Goal: Information Seeking & Learning: Learn about a topic

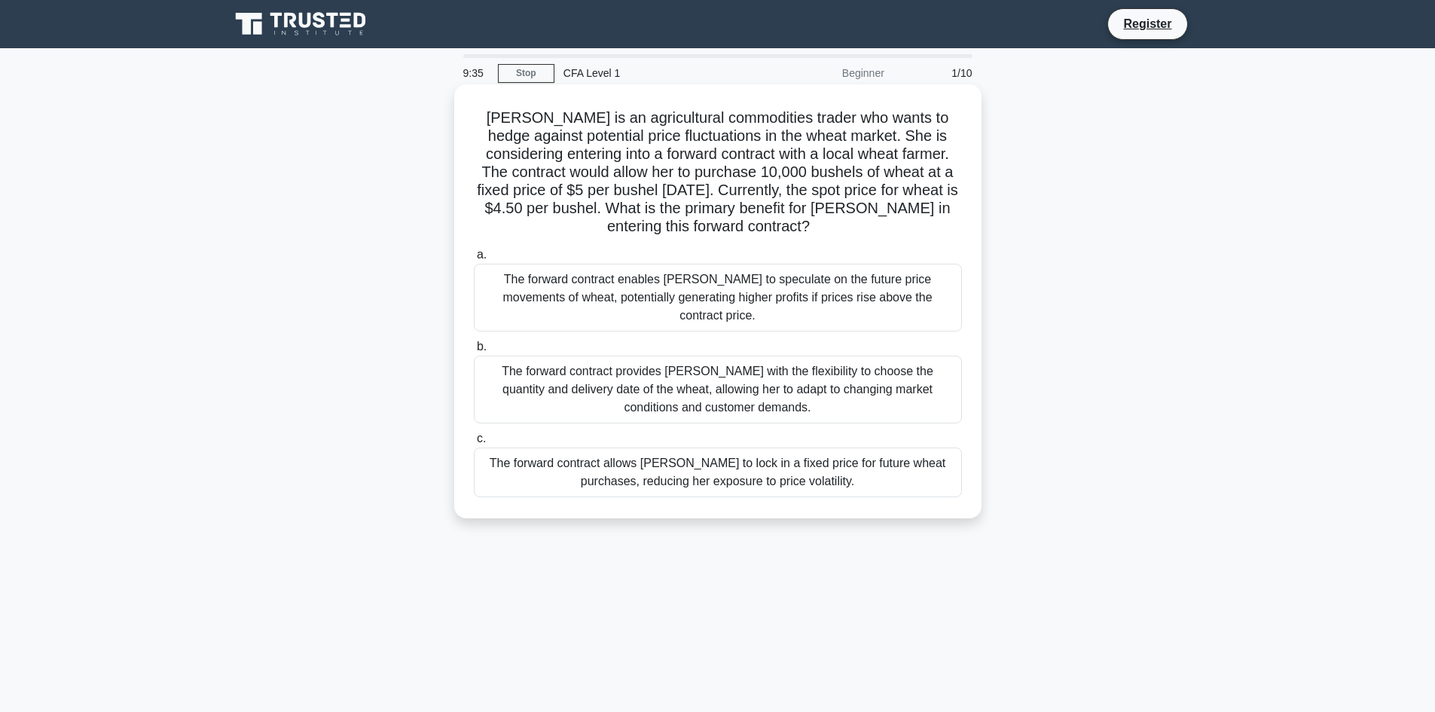
click at [520, 284] on div "The forward contract enables [PERSON_NAME] to speculate on the future price mov…" at bounding box center [718, 298] width 488 height 68
click at [474, 260] on input "a. The forward contract enables [PERSON_NAME] to speculate on the future price …" at bounding box center [474, 255] width 0 height 10
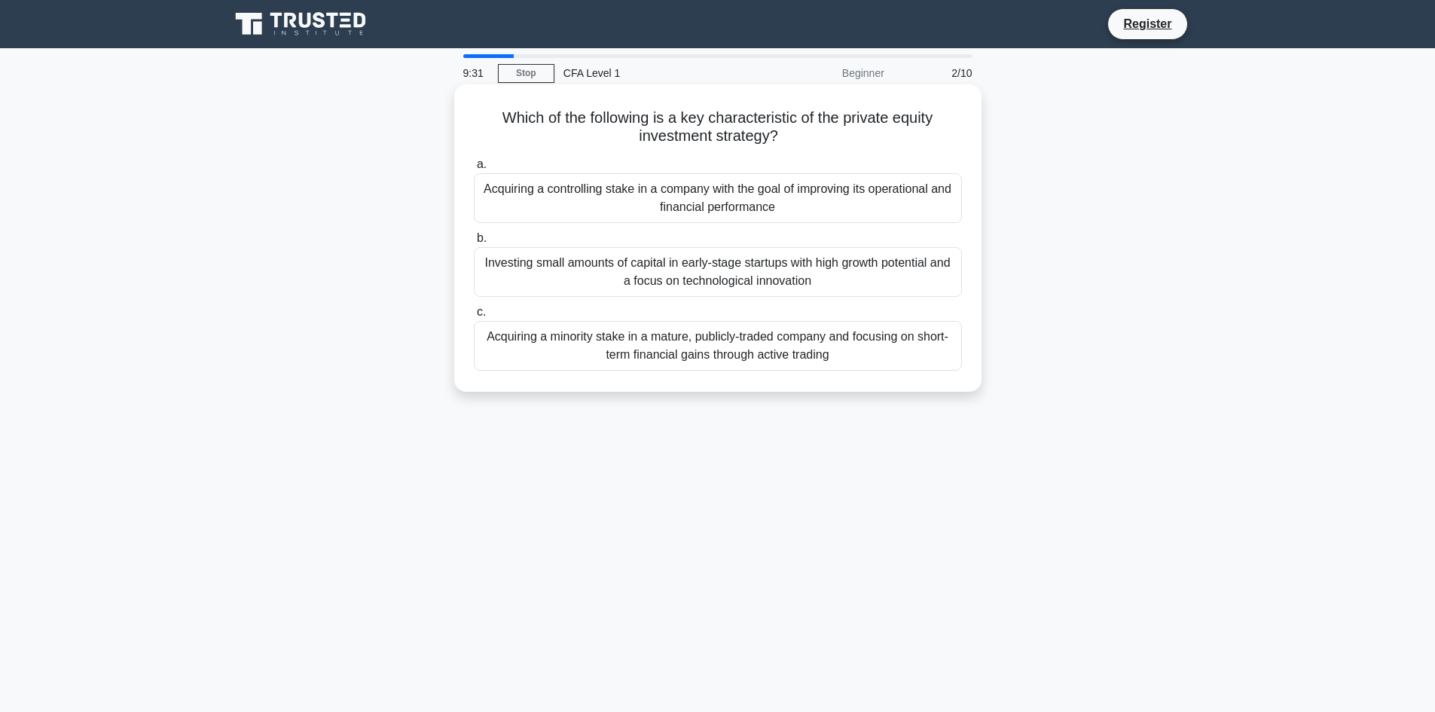
click at [564, 206] on div "Acquiring a controlling stake in a company with the goal of improving its opera…" at bounding box center [718, 198] width 488 height 50
click at [474, 169] on input "a. Acquiring a controlling stake in a company with the goal of improving its op…" at bounding box center [474, 165] width 0 height 10
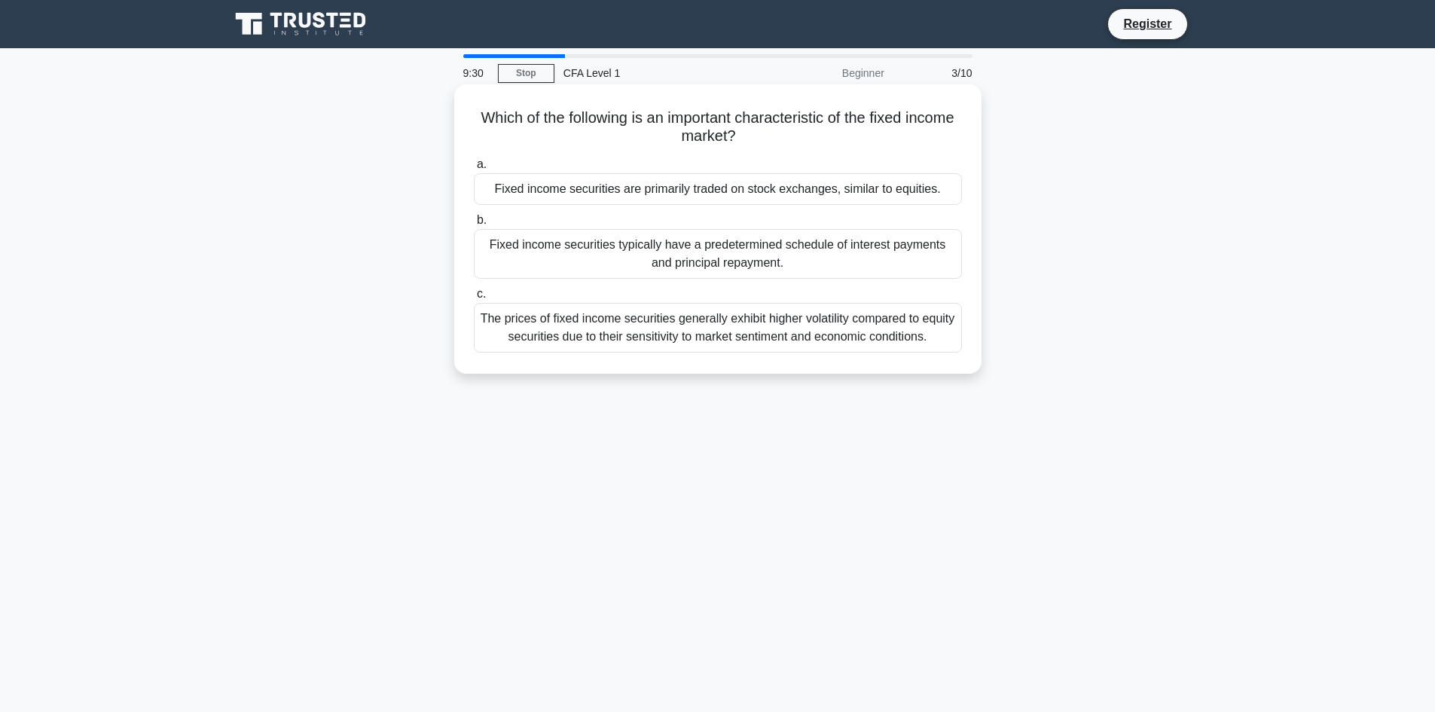
click at [571, 195] on div "Fixed income securities are primarily traded on stock exchanges, similar to equ…" at bounding box center [718, 189] width 488 height 32
click at [474, 169] on input "a. Fixed income securities are primarily traded on stock exchanges, similar to …" at bounding box center [474, 165] width 0 height 10
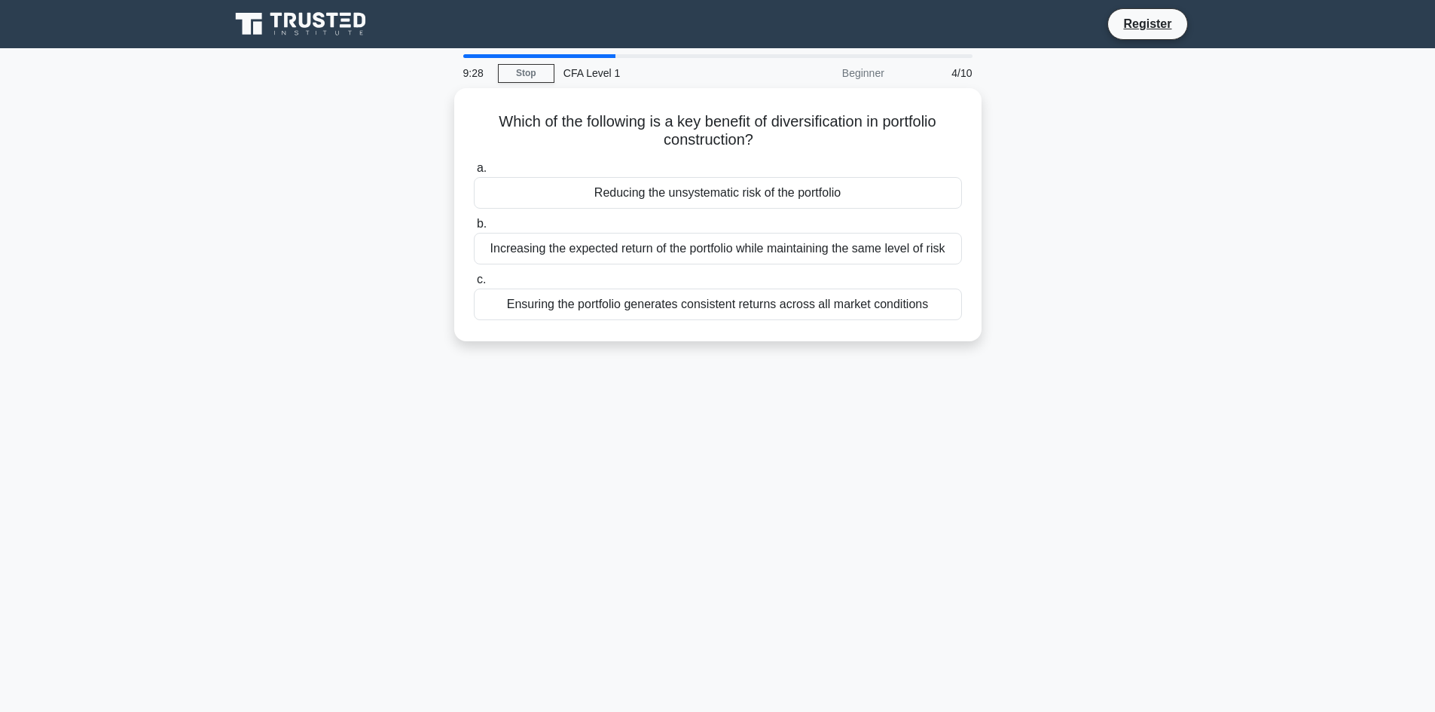
click at [571, 195] on div "Reducing the unsystematic risk of the portfolio" at bounding box center [718, 193] width 488 height 32
click at [474, 173] on input "a. Reducing the unsystematic risk of the portfolio" at bounding box center [474, 168] width 0 height 10
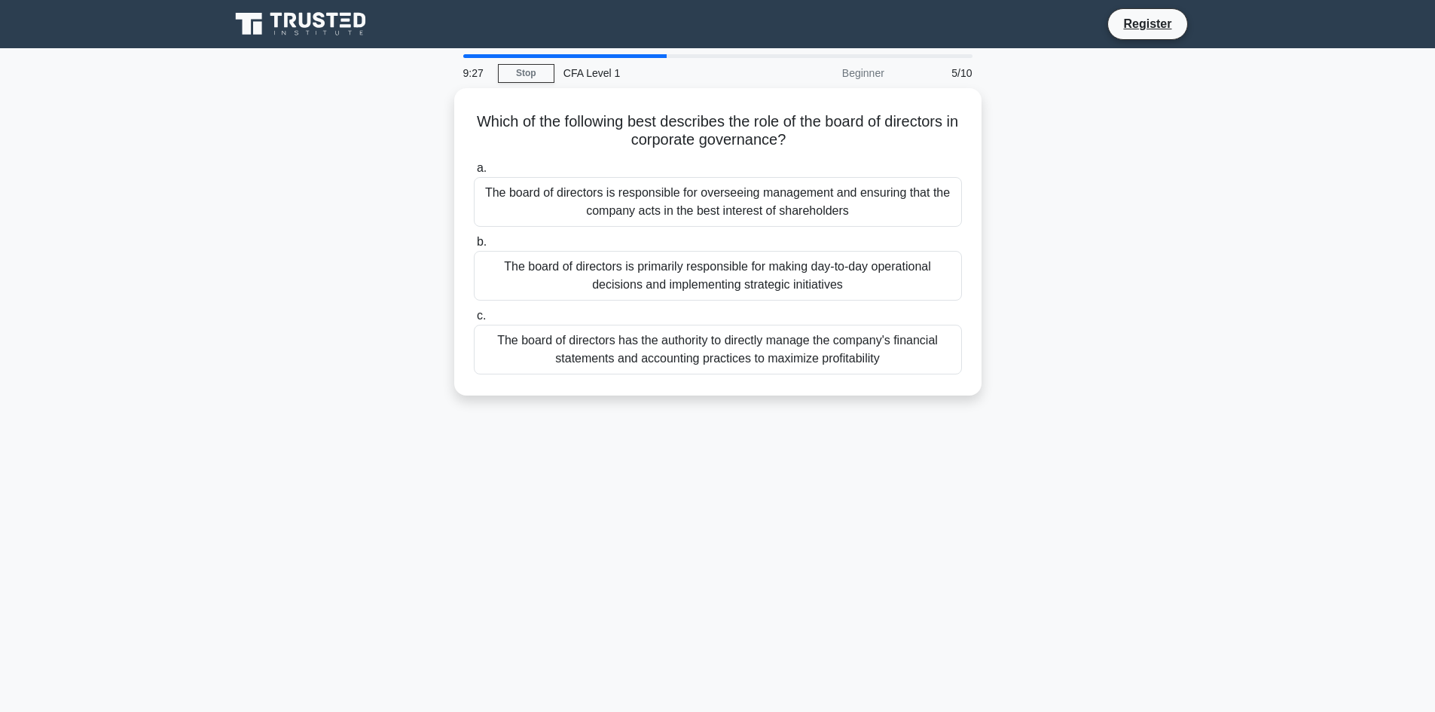
click at [571, 195] on div "The board of directors is responsible for overseeing management and ensuring th…" at bounding box center [718, 202] width 488 height 50
click at [474, 173] on input "a. The board of directors is responsible for overseeing management and ensuring…" at bounding box center [474, 168] width 0 height 10
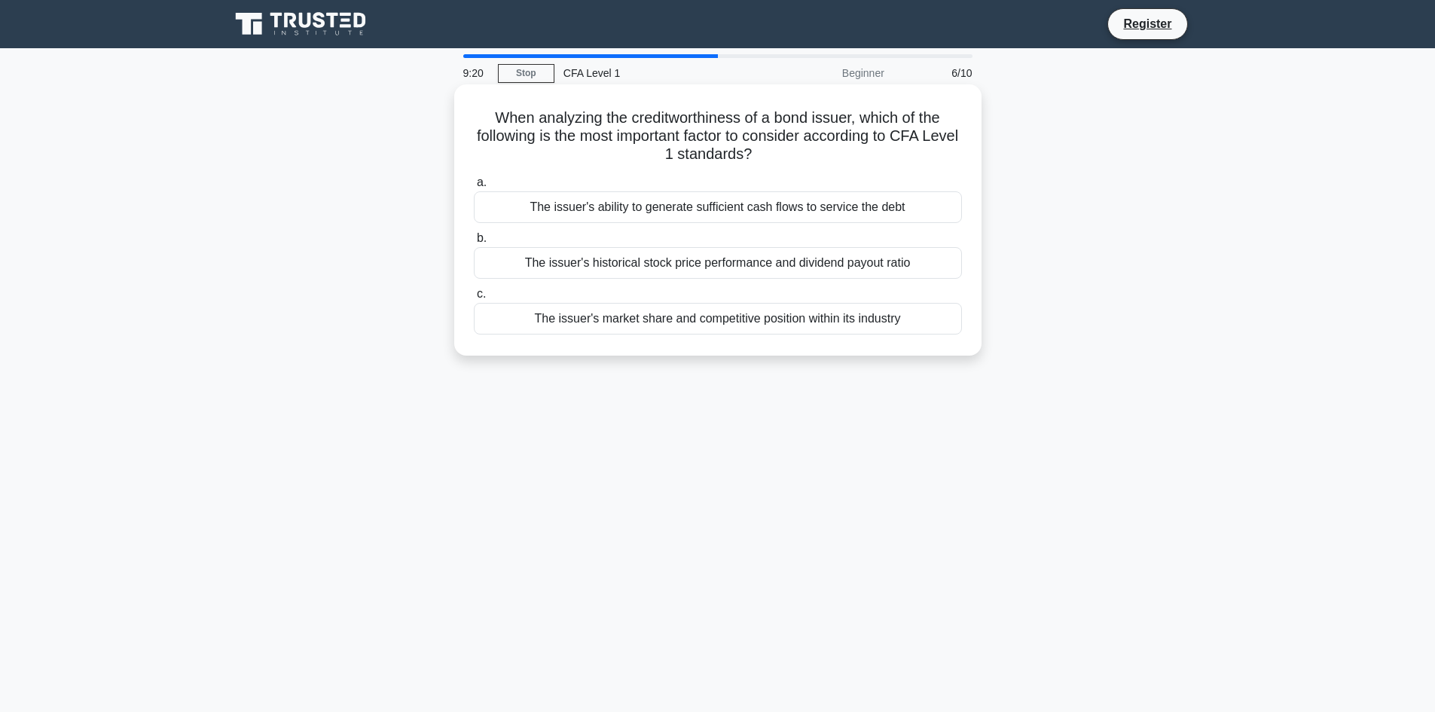
click at [571, 214] on div "The issuer's ability to generate sufficient cash flows to service the debt" at bounding box center [718, 207] width 488 height 32
click at [474, 188] on input "a. The issuer's ability to generate sufficient cash flows to service the debt" at bounding box center [474, 183] width 0 height 10
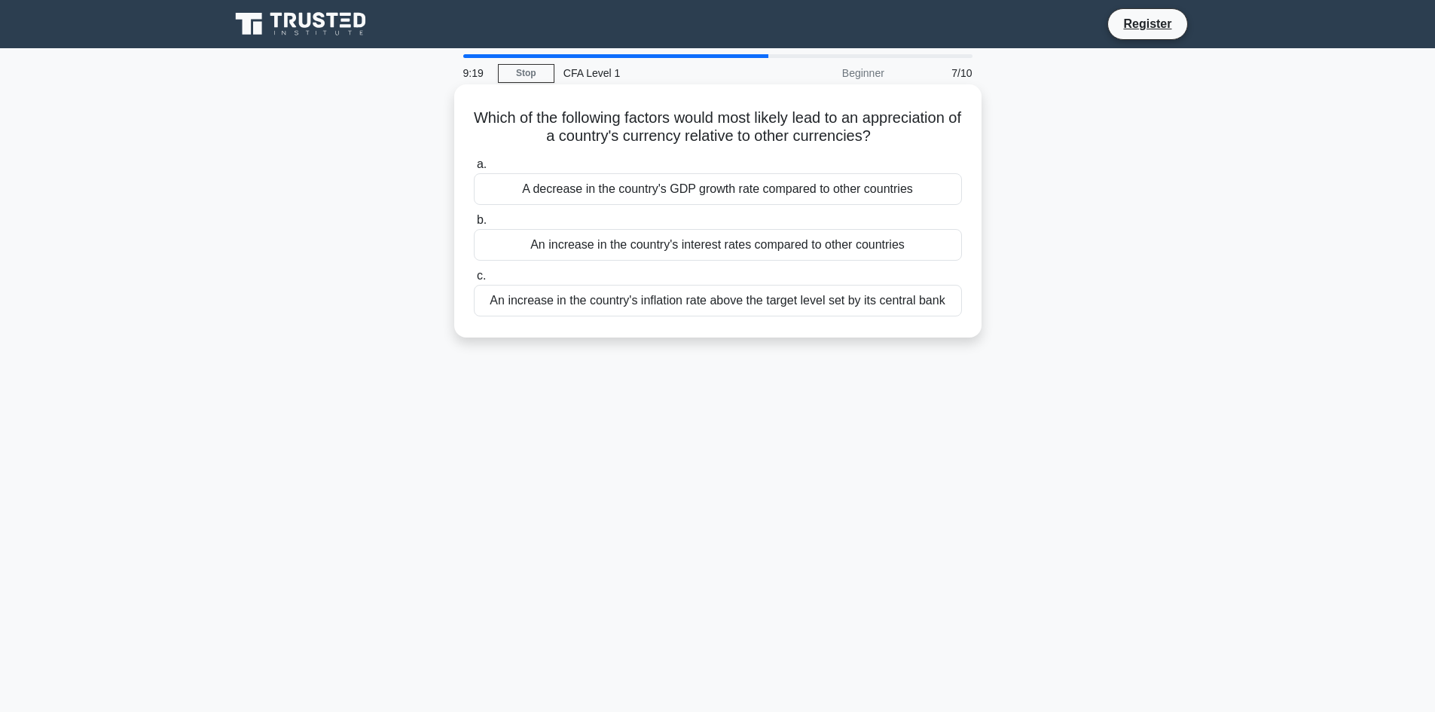
click at [571, 191] on div "A decrease in the country's GDP growth rate compared to other countries" at bounding box center [718, 189] width 488 height 32
click at [474, 169] on input "a. A decrease in the country's GDP growth rate compared to other countries" at bounding box center [474, 165] width 0 height 10
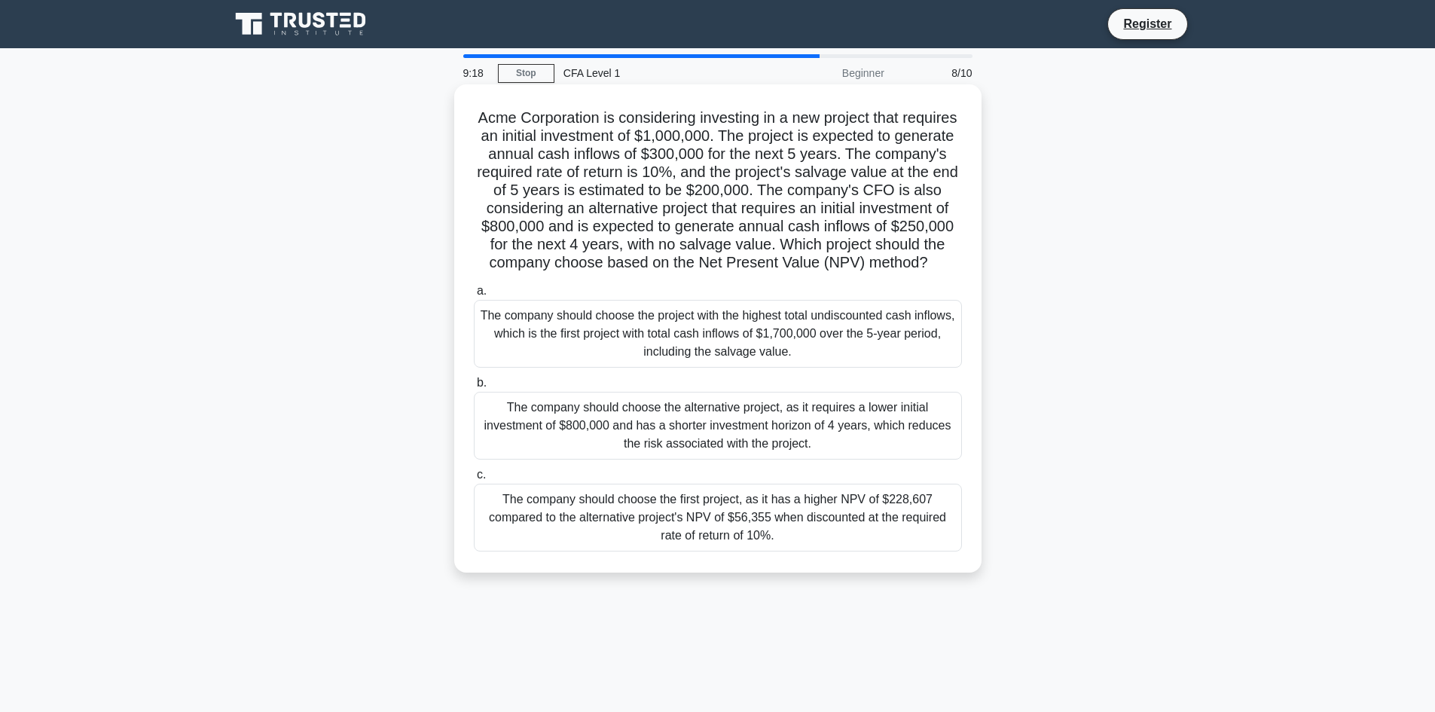
click at [587, 346] on div "The company should choose the project with the highest total undiscounted cash …" at bounding box center [718, 334] width 488 height 68
click at [474, 296] on input "a. The company should choose the project with the highest total undiscounted ca…" at bounding box center [474, 291] width 0 height 10
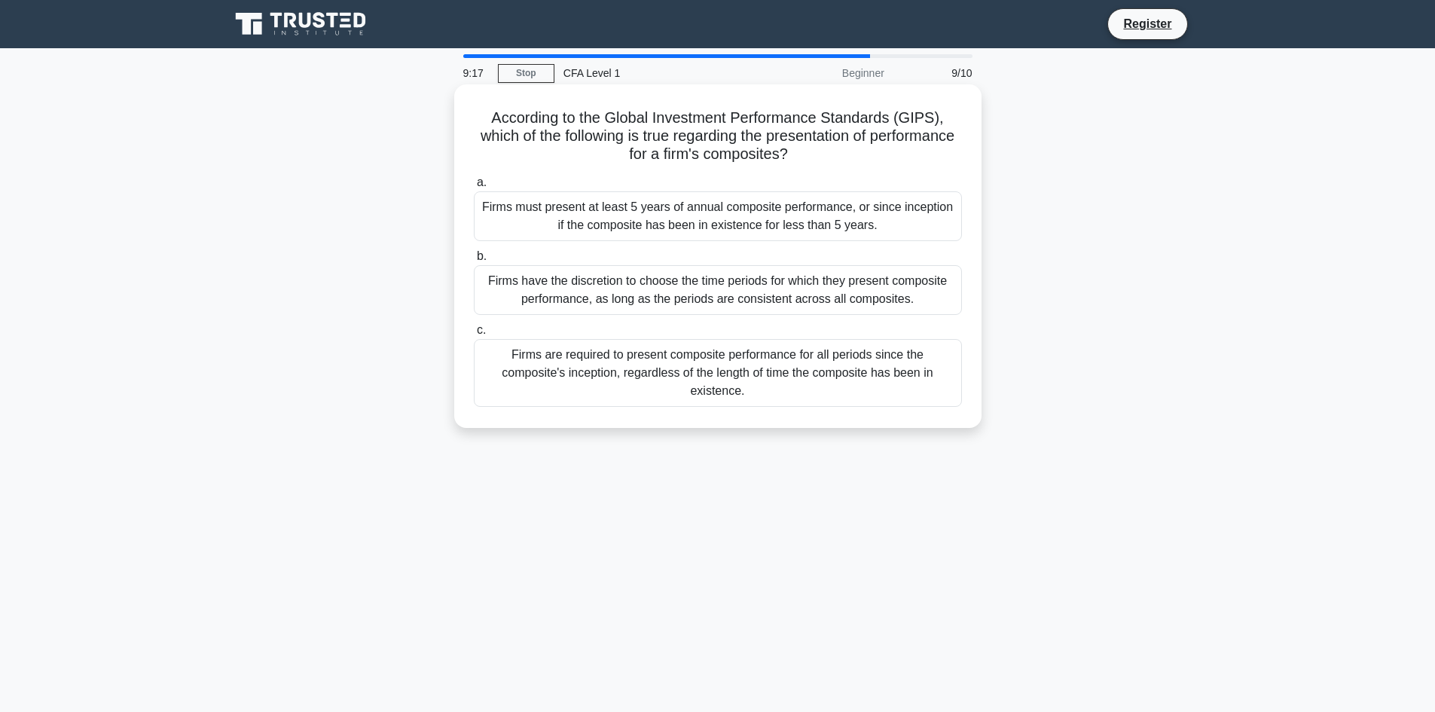
click at [606, 228] on div "Firms must present at least 5 years of annual composite performance, or since i…" at bounding box center [718, 216] width 488 height 50
click at [474, 188] on input "a. Firms must present at least 5 years of annual composite performance, or sinc…" at bounding box center [474, 183] width 0 height 10
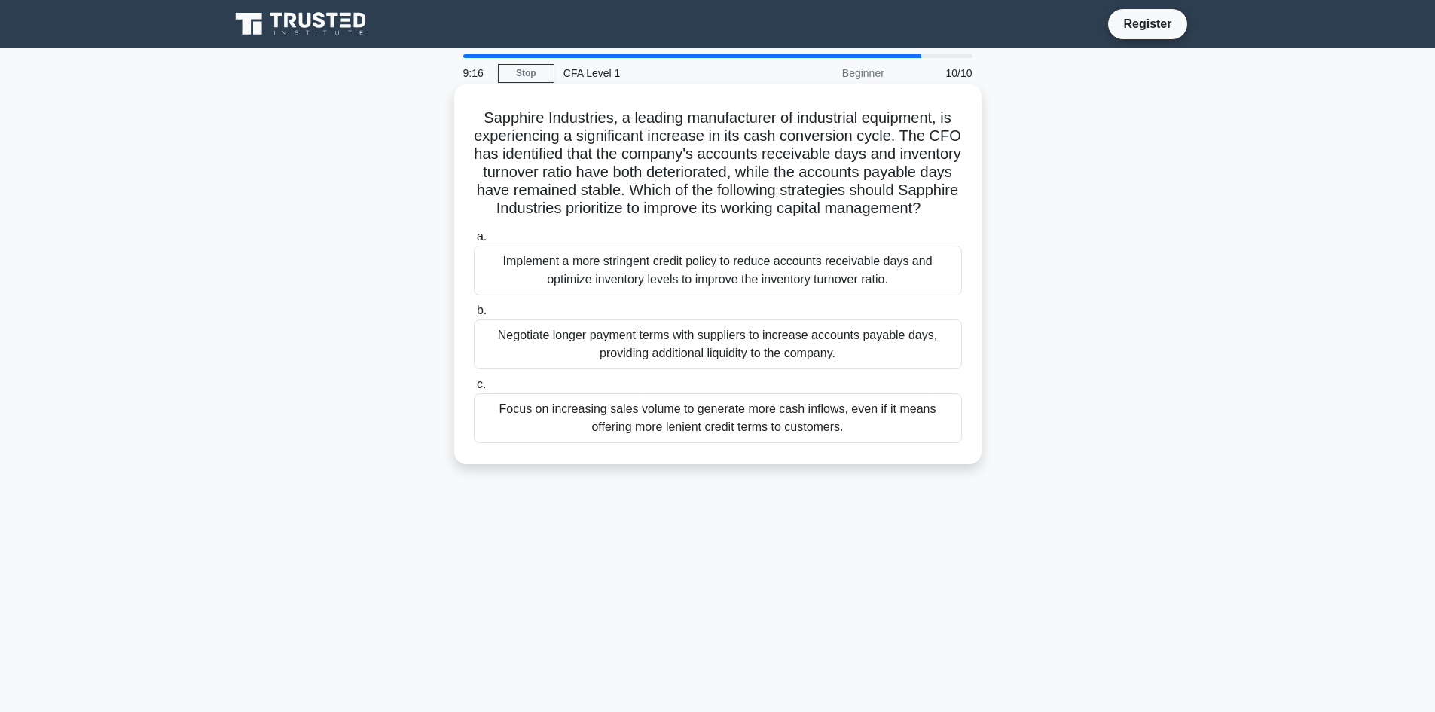
click at [610, 295] on div "Implement a more stringent credit policy to reduce accounts receivable days and…" at bounding box center [718, 270] width 488 height 50
click at [474, 242] on input "a. Implement a more stringent credit policy to reduce accounts receivable days …" at bounding box center [474, 237] width 0 height 10
